Goal: Book appointment/travel/reservation

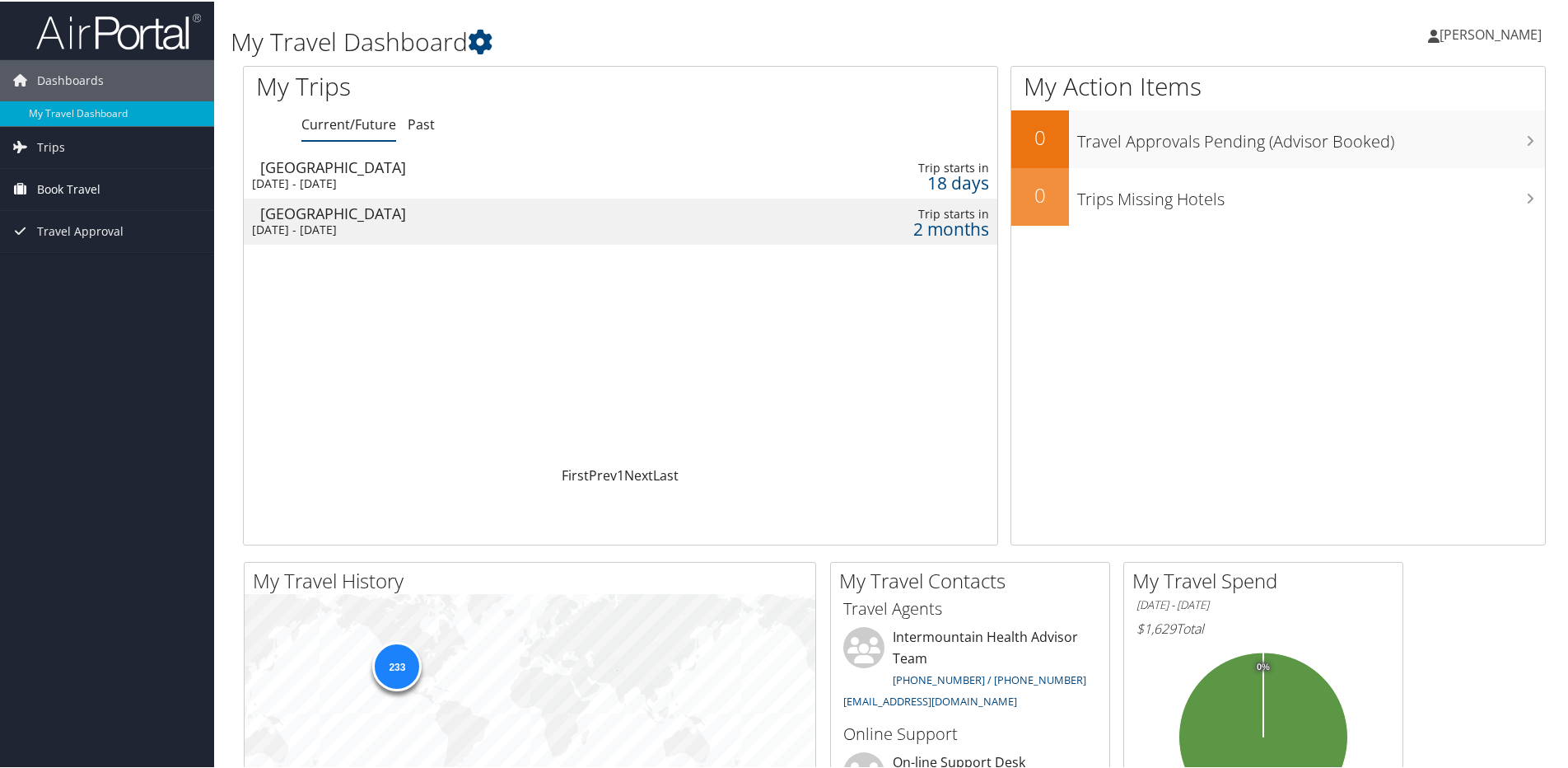
click at [57, 187] on span "Book Travel" at bounding box center [68, 188] width 63 height 41
click at [75, 267] on link "Book/Manage Online Trips" at bounding box center [107, 270] width 214 height 25
click at [84, 268] on link "Book/Manage Online Trips" at bounding box center [107, 270] width 214 height 25
click at [80, 264] on link "Book/Manage Online Trips" at bounding box center [107, 270] width 214 height 25
